Goal: Information Seeking & Learning: Learn about a topic

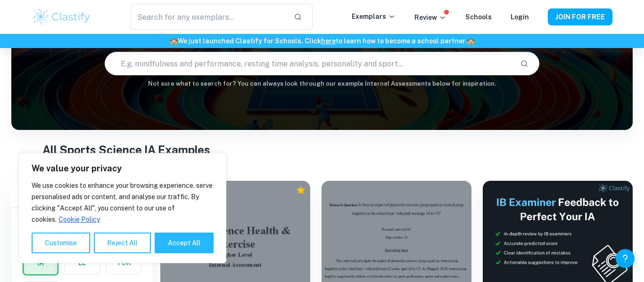
scroll to position [67, 0]
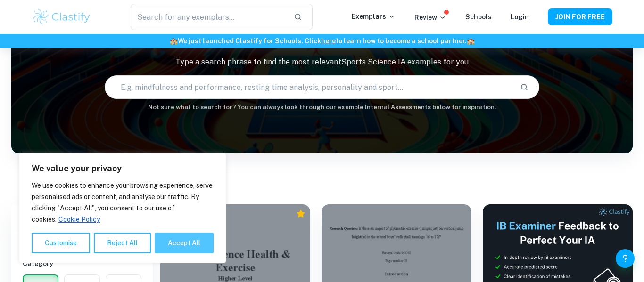
click at [180, 237] on button "Accept All" at bounding box center [184, 243] width 59 height 21
checkbox input "true"
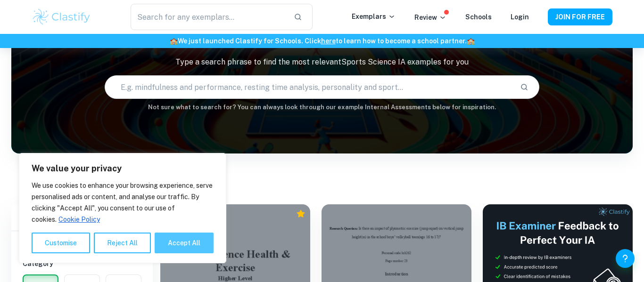
checkbox input "true"
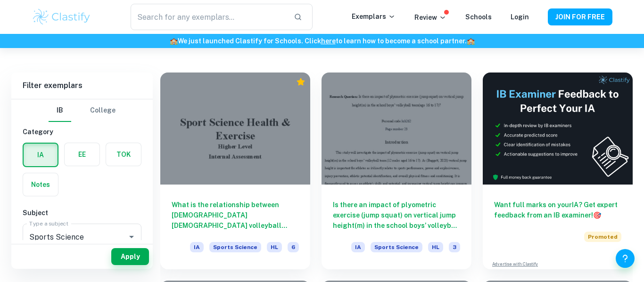
scroll to position [196, 0]
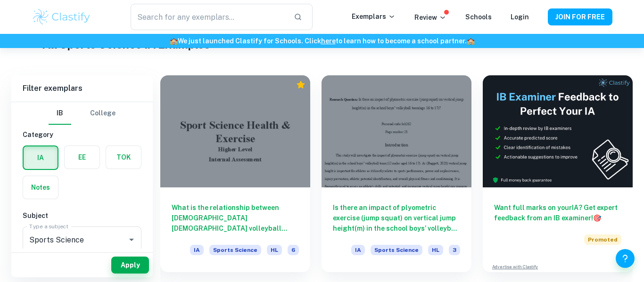
click at [75, 161] on label "button" at bounding box center [82, 157] width 35 height 23
click at [0, 0] on input "radio" at bounding box center [0, 0] width 0 height 0
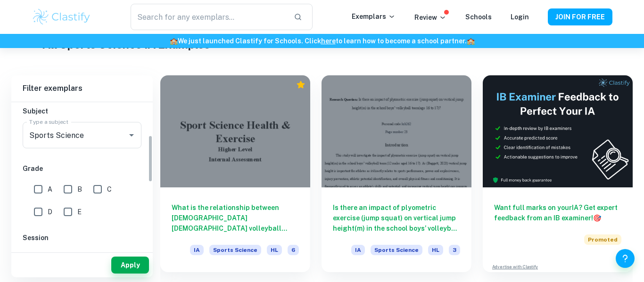
scroll to position [105, 0]
click at [45, 192] on input "A" at bounding box center [38, 189] width 19 height 19
checkbox input "true"
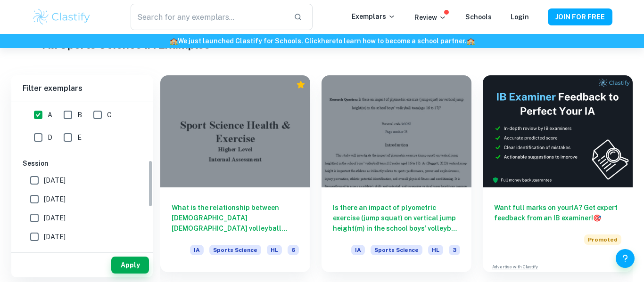
scroll to position [178, 0]
click at [127, 268] on button "Apply" at bounding box center [130, 265] width 38 height 17
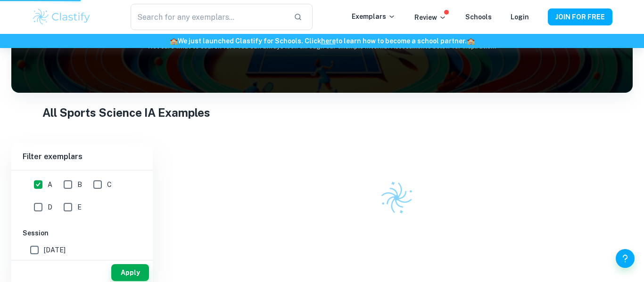
scroll to position [131, 0]
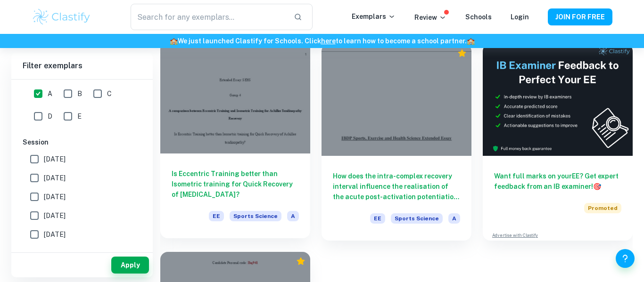
scroll to position [77, 0]
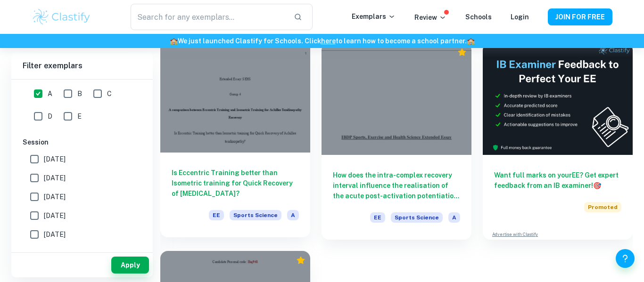
click at [222, 175] on h6 "Is Eccentric Training better than Isometric training for Quick Recovery of [MED…" at bounding box center [235, 183] width 127 height 31
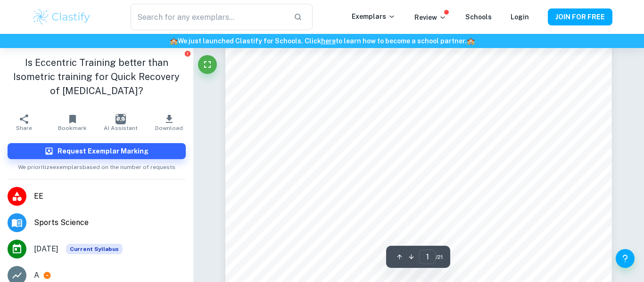
scroll to position [124, 0]
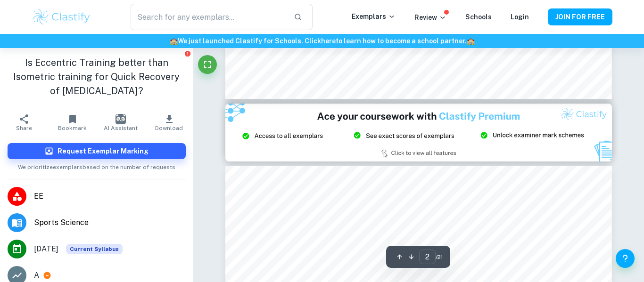
type input "3"
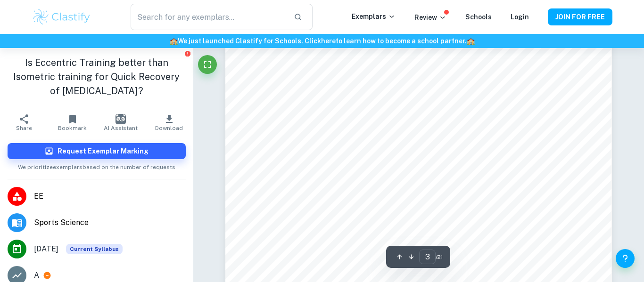
scroll to position [1293, 0]
